Goal: Task Accomplishment & Management: Manage account settings

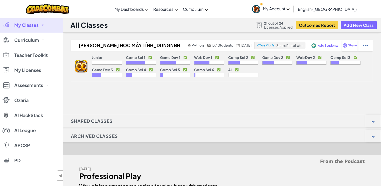
click at [102, 84] on div "[PERSON_NAME] học máy tính_DungNBN Python 137 Students [DATE] Class Code ShareP…" at bounding box center [222, 65] width 318 height 50
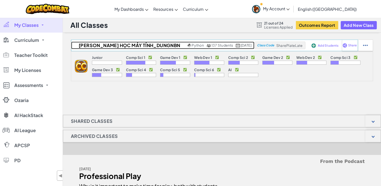
click at [141, 47] on h2 "[PERSON_NAME] học máy tính_DungNBN" at bounding box center [128, 46] width 115 height 8
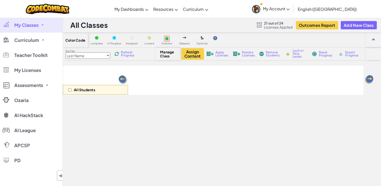
select select "5789587aad86a6efb573701f"
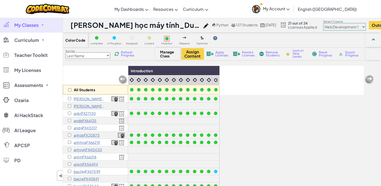
click at [245, 142] on div "All Students Introduction [PERSON_NAME] The [PERSON_NAME] (FSC DN) [PERSON_NAME…" at bounding box center [213, 146] width 300 height 161
click at [95, 55] on select "Last Name first Name Progress (High to Low) Progress (Low to Hight)" at bounding box center [87, 55] width 45 height 6
click at [258, 128] on div "All Students Introduction [PERSON_NAME] The [PERSON_NAME] (FSC DN) [PERSON_NAME…" at bounding box center [213, 146] width 300 height 161
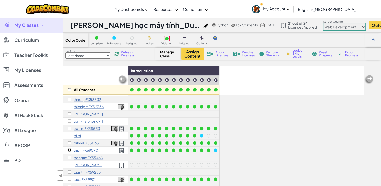
click at [69, 148] on input "checkbox" at bounding box center [69, 149] width 3 height 3
checkbox input "true"
click at [334, 28] on select "Junior Introduction to Computer Science Game Development 1 Web Development 1 Co…" at bounding box center [344, 27] width 43 height 8
click at [195, 55] on button "Assign Content" at bounding box center [192, 54] width 23 height 12
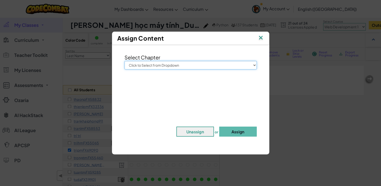
click at [190, 64] on select "Click to Select from Dropdown Junior Introduction to Computer Science Game Deve…" at bounding box center [190, 65] width 132 height 9
select select "Computer Science 2"
click at [124, 61] on select "Click to Select from Dropdown Junior Introduction to Computer Science Game Deve…" at bounding box center [190, 65] width 132 height 9
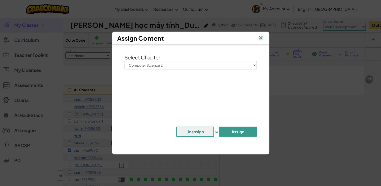
click at [239, 131] on button "Assign" at bounding box center [238, 131] width 38 height 10
